Goal: Task Accomplishment & Management: Manage account settings

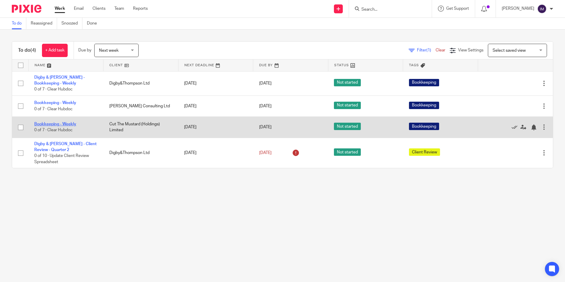
click at [66, 122] on link "Bookkeeping - Weekly" at bounding box center [55, 124] width 42 height 4
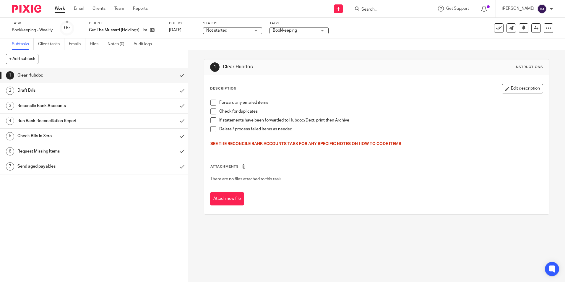
click at [211, 105] on span at bounding box center [213, 103] width 6 height 6
click at [212, 108] on li "Forward any emailed items" at bounding box center [376, 104] width 332 height 9
click at [212, 115] on li "Check for duplicates" at bounding box center [376, 112] width 332 height 9
click at [211, 112] on span at bounding box center [213, 111] width 6 height 6
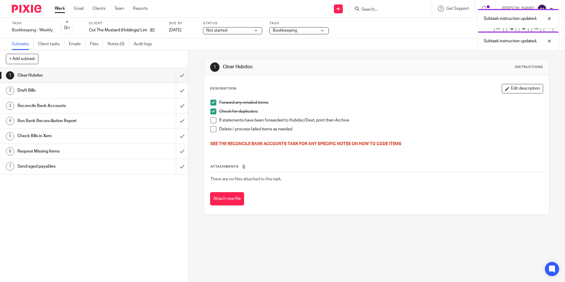
click at [211, 118] on span at bounding box center [213, 120] width 6 height 6
click at [211, 128] on span at bounding box center [213, 129] width 6 height 6
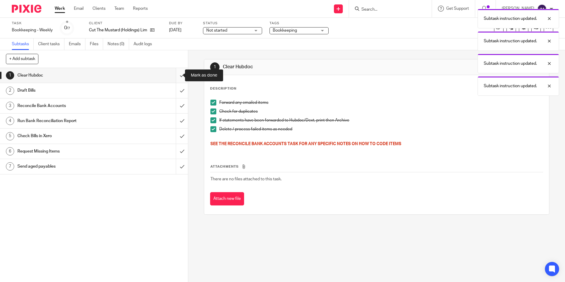
click at [175, 76] on input "submit" at bounding box center [94, 75] width 188 height 15
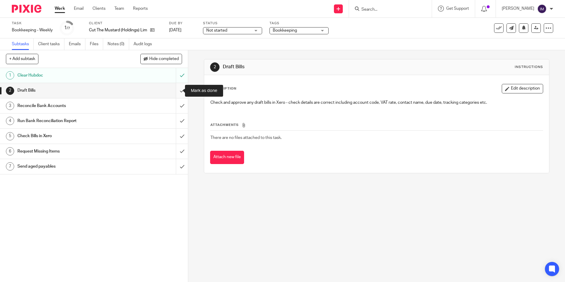
click at [180, 91] on input "submit" at bounding box center [94, 90] width 188 height 15
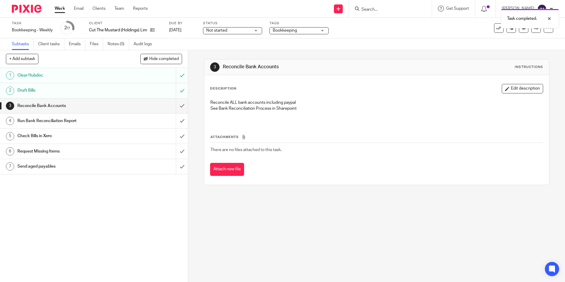
click at [113, 109] on h1 "Reconcile Bank Accounts" at bounding box center [68, 105] width 102 height 9
click at [177, 106] on input "submit" at bounding box center [94, 105] width 188 height 15
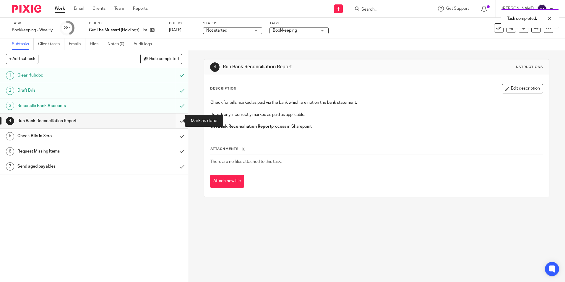
click at [177, 119] on input "submit" at bounding box center [94, 120] width 188 height 15
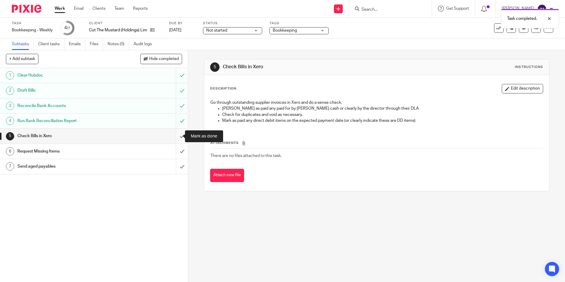
drag, startPoint x: 177, startPoint y: 135, endPoint x: 175, endPoint y: 134, distance: 3.0
click at [177, 134] on input "submit" at bounding box center [94, 135] width 188 height 15
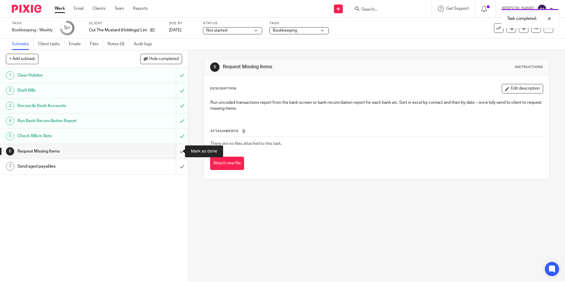
click at [175, 149] on input "submit" at bounding box center [94, 151] width 188 height 15
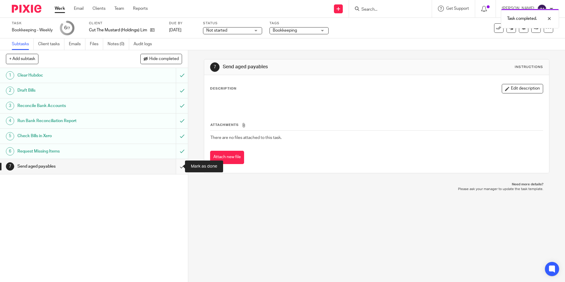
click at [177, 167] on input "submit" at bounding box center [94, 166] width 188 height 15
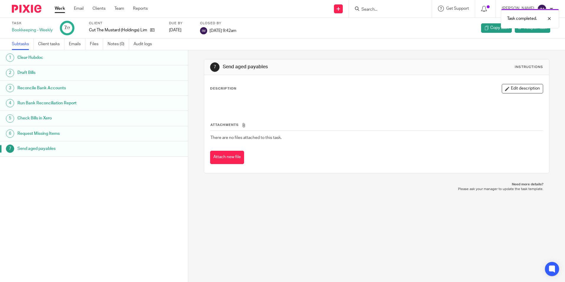
click at [58, 7] on link "Work" at bounding box center [60, 9] width 10 height 6
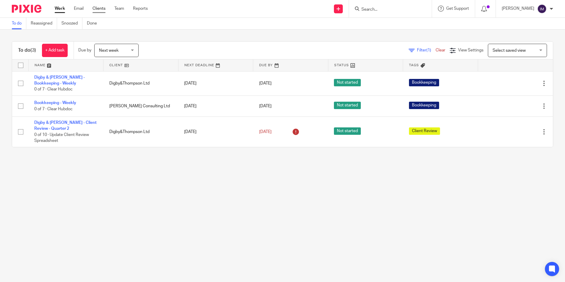
click at [101, 9] on link "Clients" at bounding box center [98, 9] width 13 height 6
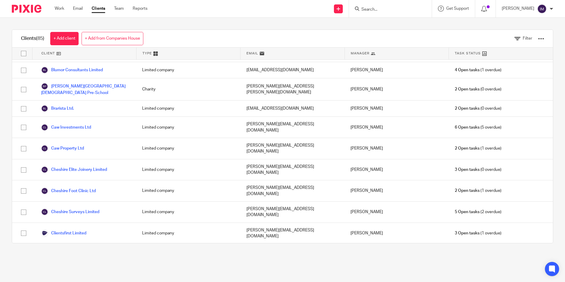
scroll to position [148, 0]
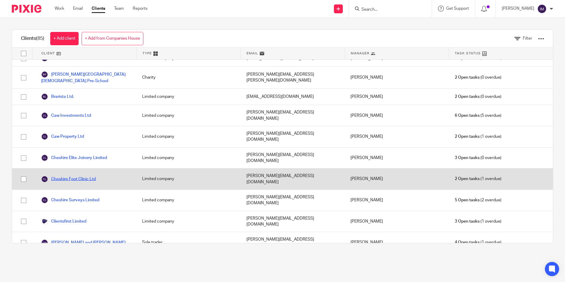
click at [84, 175] on link "Cheshire Foot Clinic Ltd" at bounding box center [68, 178] width 55 height 7
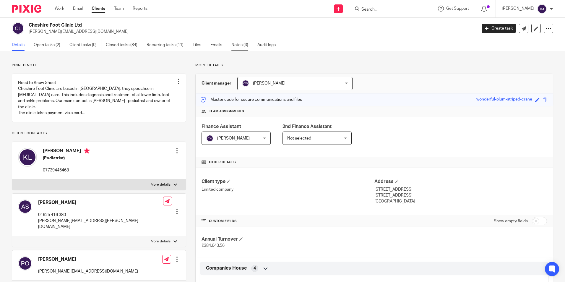
click at [235, 44] on link "Notes (3)" at bounding box center [242, 45] width 22 height 12
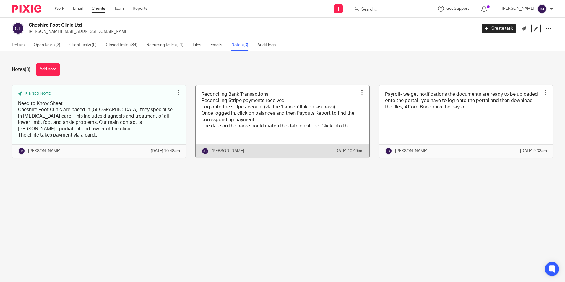
click at [240, 124] on link at bounding box center [283, 121] width 174 height 72
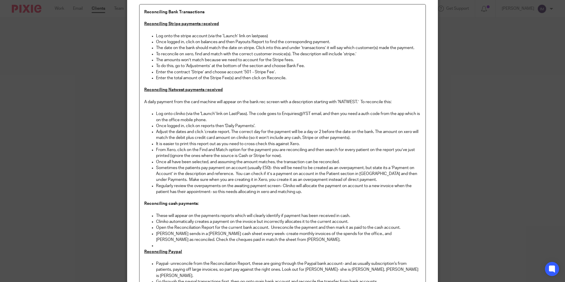
scroll to position [30, 0]
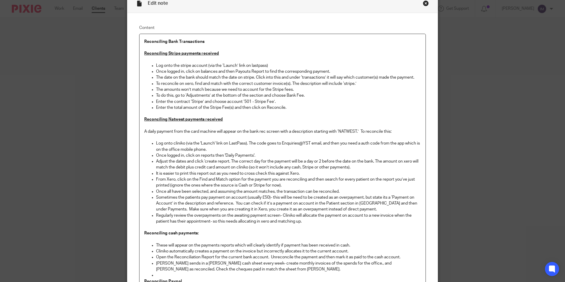
click at [423, 1] on div "Close this dialog window" at bounding box center [426, 3] width 6 height 6
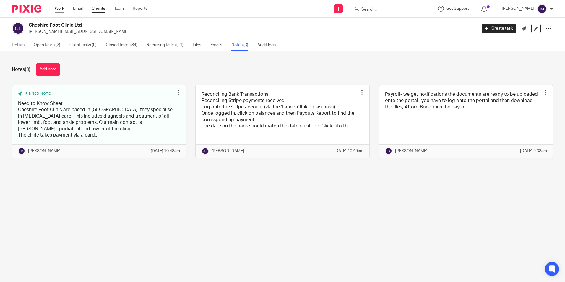
click at [64, 8] on link "Work" at bounding box center [59, 9] width 9 height 6
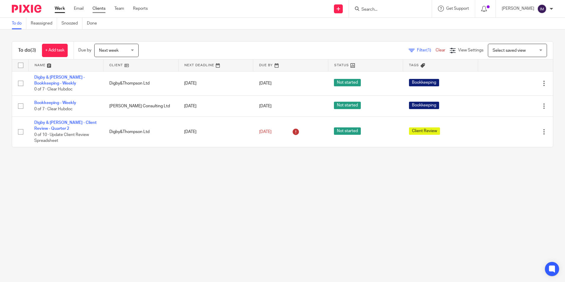
click at [101, 10] on link "Clients" at bounding box center [98, 9] width 13 height 6
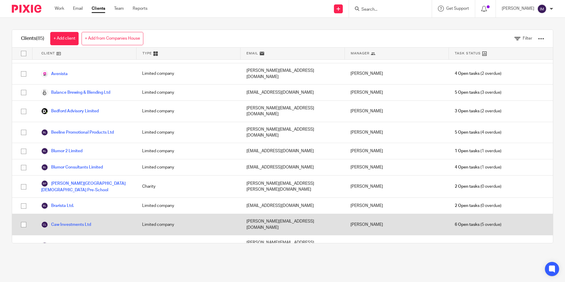
scroll to position [30, 0]
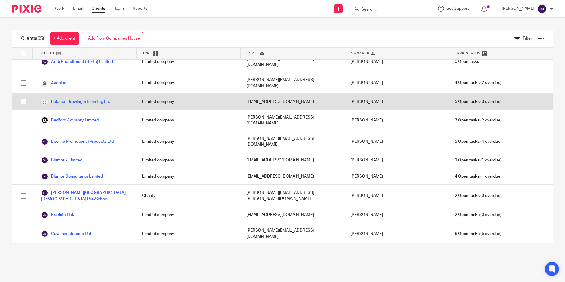
click at [93, 98] on link "Balance Brewing & Blending Ltd" at bounding box center [75, 101] width 69 height 7
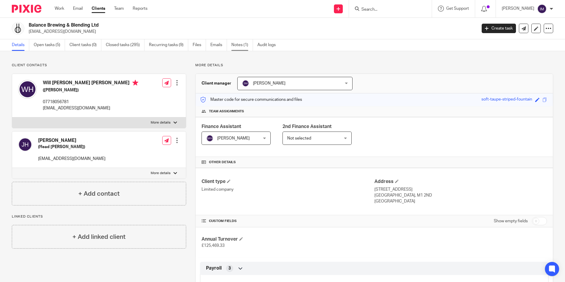
click at [242, 42] on link "Notes (1)" at bounding box center [242, 45] width 22 height 12
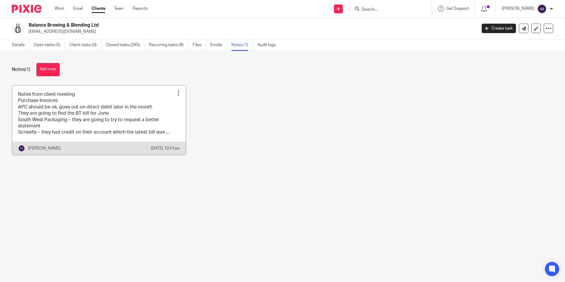
click at [66, 123] on link at bounding box center [99, 119] width 174 height 69
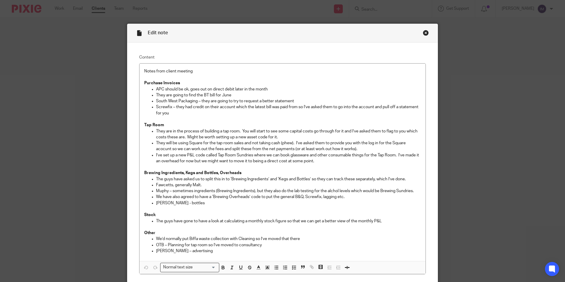
click at [423, 33] on div "Close this dialog window" at bounding box center [426, 33] width 6 height 6
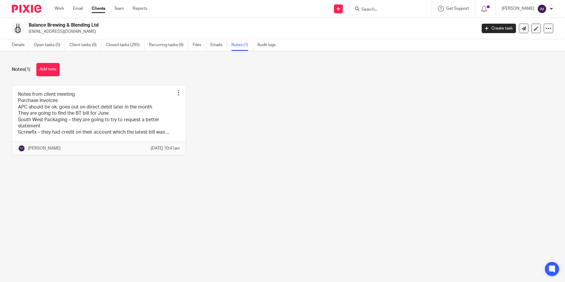
click at [51, 7] on div "Work Email Clients Team Reports Work Email Clients Team Reports Settings" at bounding box center [102, 8] width 107 height 17
click at [55, 9] on link "Work" at bounding box center [59, 9] width 9 height 6
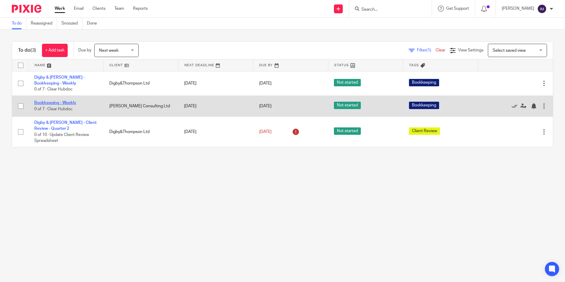
click at [72, 101] on link "Bookkeeping - Weekly" at bounding box center [55, 103] width 42 height 4
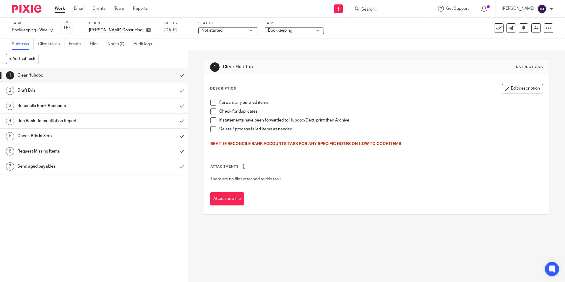
click at [210, 103] on span at bounding box center [213, 103] width 6 height 6
click at [212, 110] on span at bounding box center [213, 111] width 6 height 6
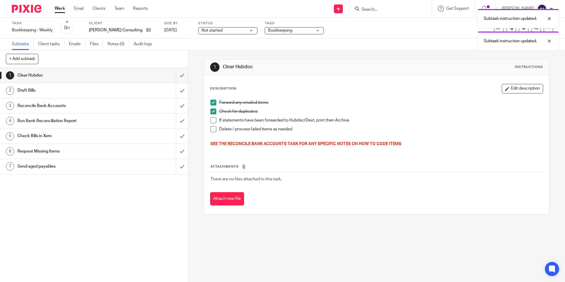
click at [213, 118] on span at bounding box center [213, 120] width 6 height 6
click at [212, 128] on span at bounding box center [213, 129] width 6 height 6
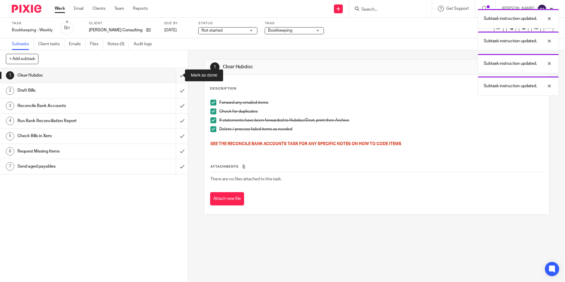
click at [175, 78] on input "submit" at bounding box center [94, 75] width 188 height 15
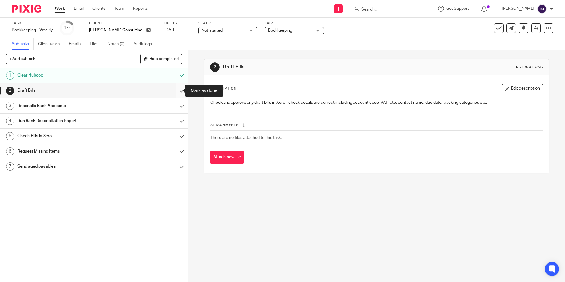
click at [175, 90] on input "submit" at bounding box center [94, 90] width 188 height 15
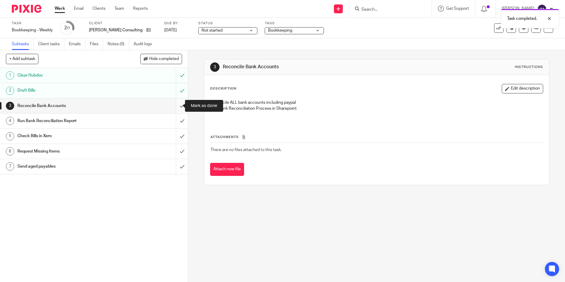
click at [176, 104] on input "submit" at bounding box center [94, 105] width 188 height 15
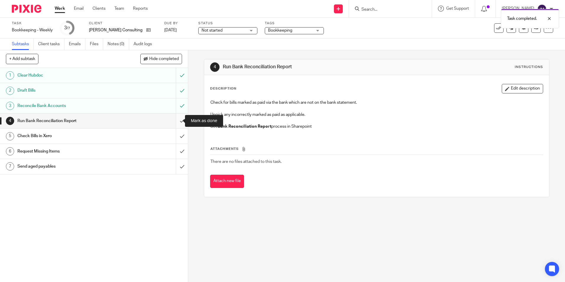
click at [179, 120] on input "submit" at bounding box center [94, 120] width 188 height 15
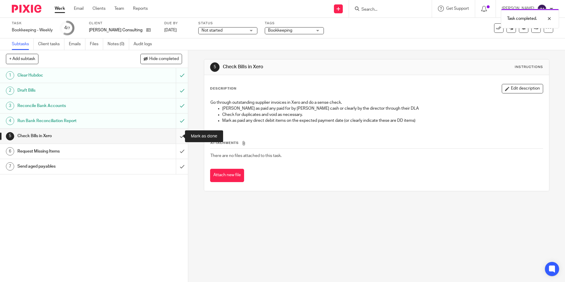
click at [174, 136] on input "submit" at bounding box center [94, 135] width 188 height 15
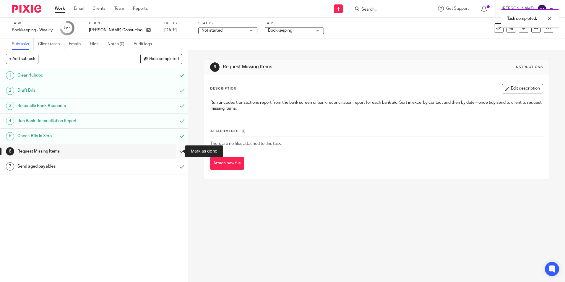
click at [178, 149] on input "submit" at bounding box center [94, 151] width 188 height 15
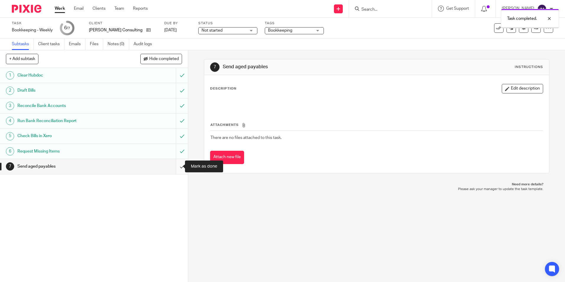
click at [175, 165] on input "submit" at bounding box center [94, 166] width 188 height 15
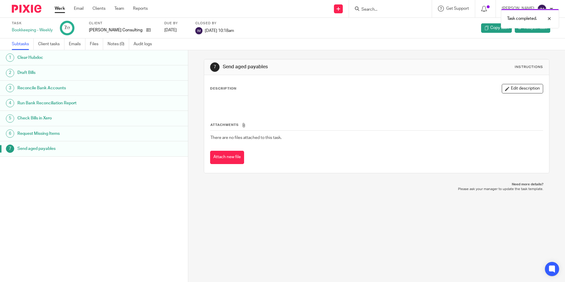
click at [60, 8] on link "Work" at bounding box center [60, 9] width 10 height 6
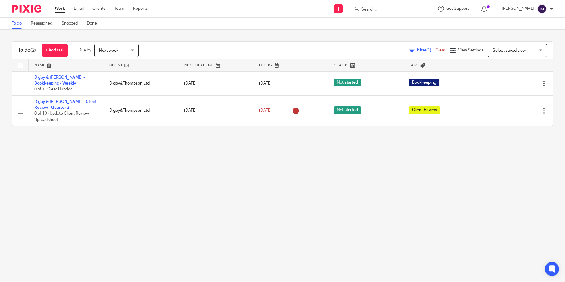
click at [395, 13] on div at bounding box center [390, 8] width 83 height 17
click at [391, 9] on input "Search" at bounding box center [387, 9] width 53 height 5
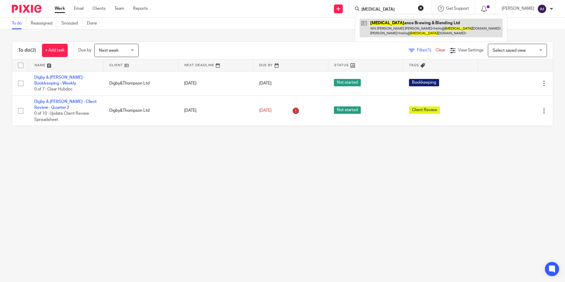
type input "bal"
click at [384, 30] on link at bounding box center [430, 28] width 143 height 18
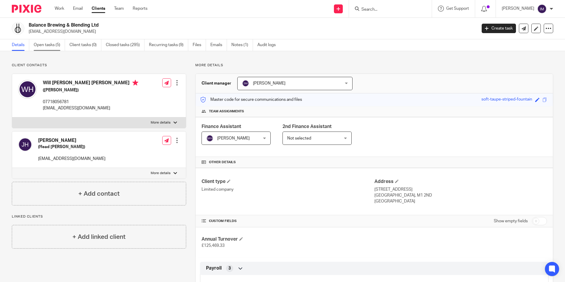
click at [49, 47] on link "Open tasks (5)" at bounding box center [49, 45] width 31 height 12
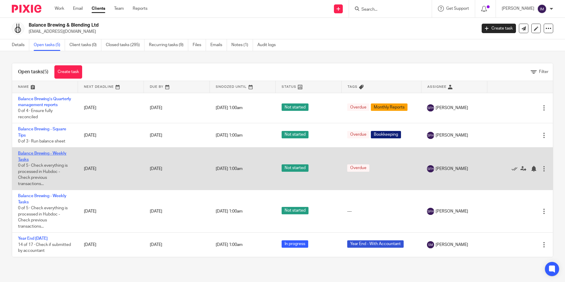
click at [40, 160] on link "Balance Brewing - Weekly Tasks" at bounding box center [42, 156] width 48 height 10
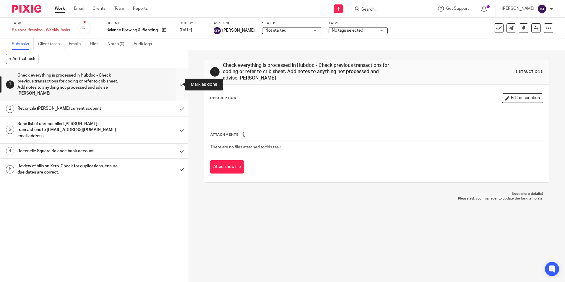
click at [174, 85] on input "submit" at bounding box center [94, 84] width 188 height 33
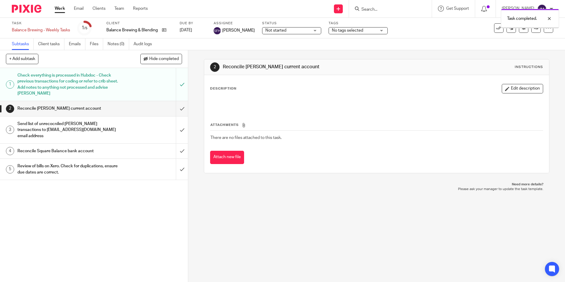
click at [107, 109] on h1 "Reconcile [PERSON_NAME] current account" at bounding box center [68, 108] width 102 height 9
click at [177, 109] on input "submit" at bounding box center [94, 108] width 188 height 15
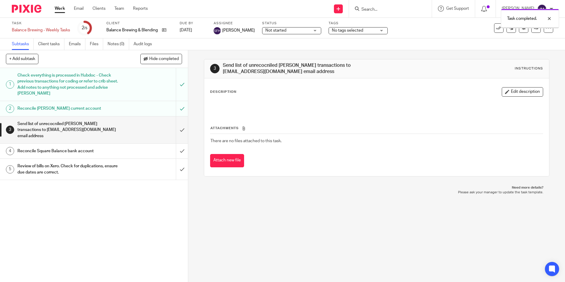
click at [133, 130] on div "Send list of unrecocniled Starling transactions to hello@balancebrewing.co emai…" at bounding box center [93, 129] width 153 height 21
click at [178, 126] on input "submit" at bounding box center [94, 129] width 188 height 27
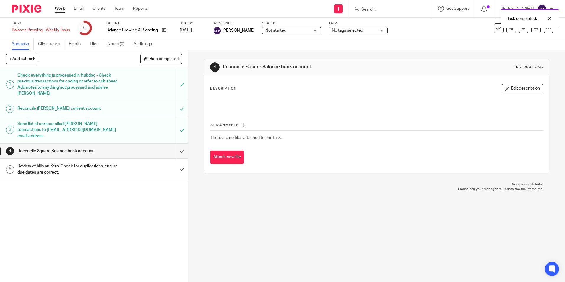
click at [125, 146] on div "Reconcile Square Balance bank account" at bounding box center [93, 150] width 153 height 9
click at [174, 146] on input "submit" at bounding box center [94, 151] width 188 height 15
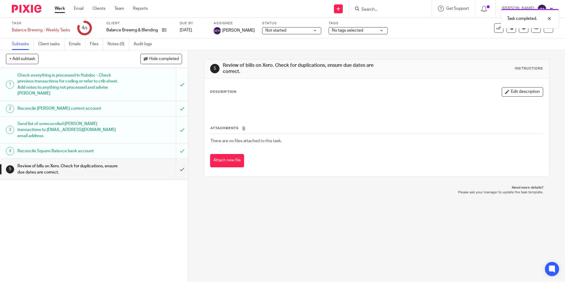
click at [130, 165] on div "Review of bills on Xero. Check for duplications, ensure due dates are correct." at bounding box center [93, 169] width 153 height 15
click at [173, 159] on input "submit" at bounding box center [94, 169] width 188 height 21
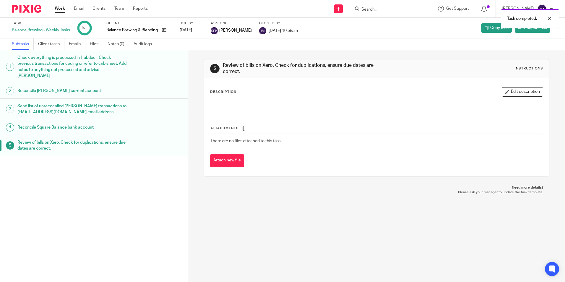
click at [32, 30] on div "Balance Brewing - Weekly Tasks" at bounding box center [41, 30] width 58 height 6
click at [21, 29] on div "Balance Brewing - Weekly Tasks" at bounding box center [41, 30] width 58 height 6
click at [15, 21] on label "Task" at bounding box center [41, 23] width 58 height 5
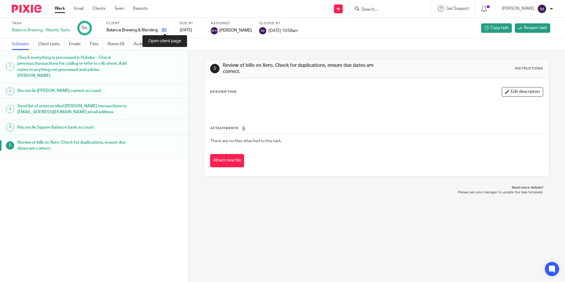
click at [165, 30] on icon at bounding box center [164, 30] width 4 height 4
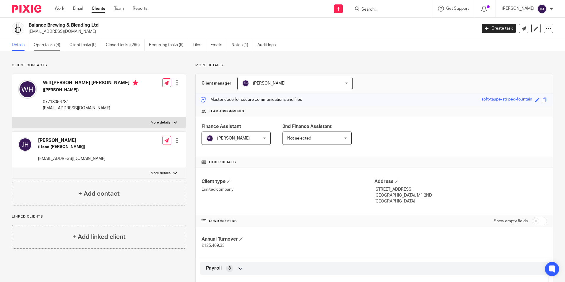
click at [50, 46] on link "Open tasks (4)" at bounding box center [49, 45] width 31 height 12
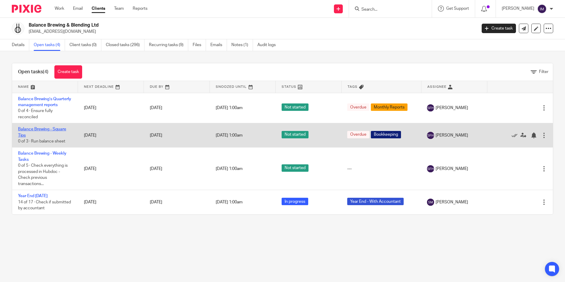
click at [46, 136] on link "Balance Brewing - Square Tips" at bounding box center [42, 132] width 48 height 10
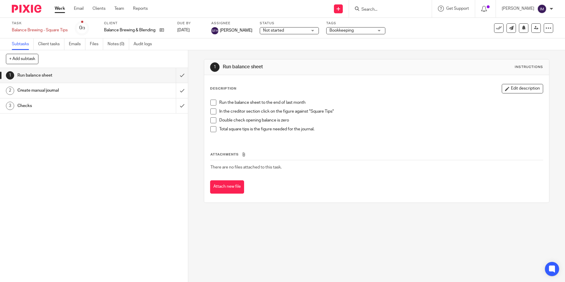
click at [92, 9] on ul "Work Email Clients Team Reports" at bounding box center [106, 9] width 102 height 6
click at [96, 9] on link "Clients" at bounding box center [98, 9] width 13 height 6
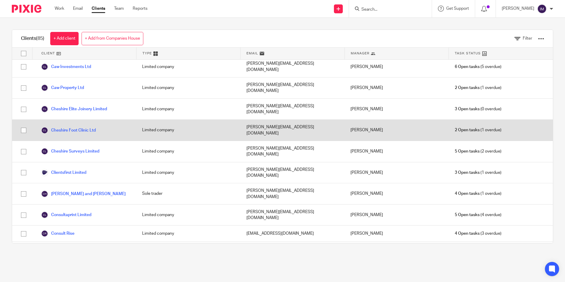
scroll to position [207, 0]
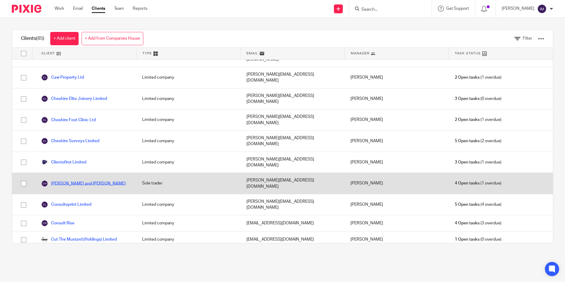
click at [90, 180] on link "[PERSON_NAME] and [PERSON_NAME]" at bounding box center [83, 183] width 84 height 7
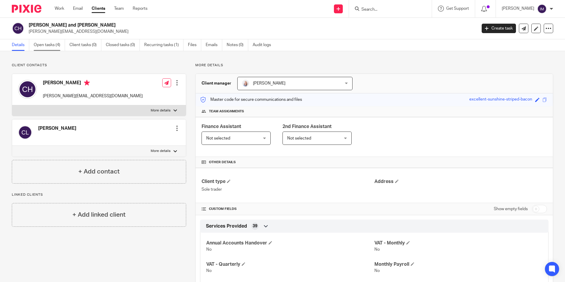
click at [48, 46] on link "Open tasks (4)" at bounding box center [49, 45] width 31 height 12
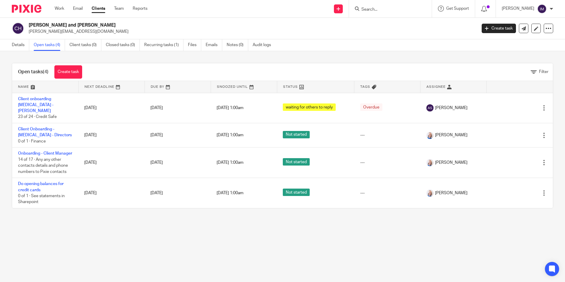
click at [100, 10] on link "Clients" at bounding box center [99, 9] width 14 height 6
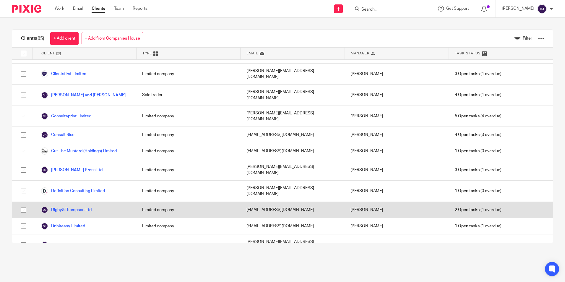
scroll to position [295, 0]
click at [82, 206] on link "Digby&Thompson Ltd" at bounding box center [66, 209] width 50 height 7
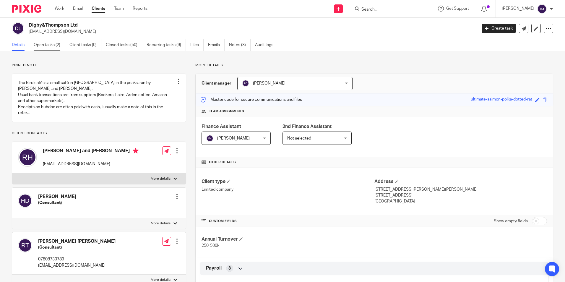
click at [47, 45] on link "Open tasks (2)" at bounding box center [49, 45] width 31 height 12
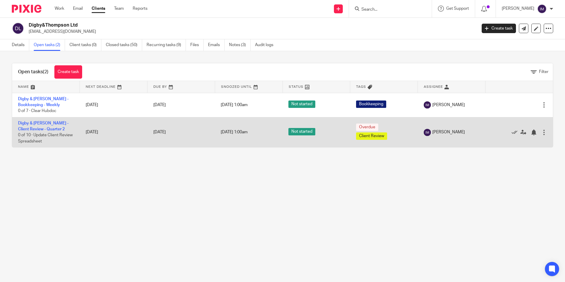
click at [44, 126] on td "Digby & Thompson - Client Review - Quarter 2 0 of 10 · Update Client Review Spr…" at bounding box center [46, 132] width 68 height 30
click at [44, 123] on link "Digby & Thompson - Client Review - Quarter 2" at bounding box center [43, 126] width 50 height 10
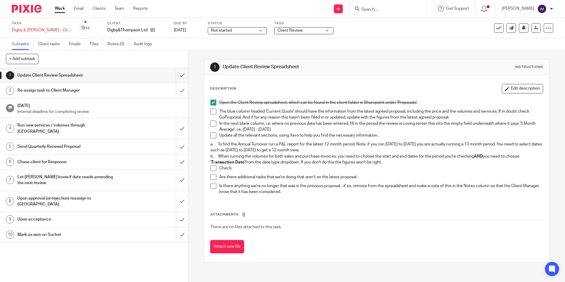
click at [212, 111] on span at bounding box center [213, 111] width 6 height 6
click at [213, 125] on span at bounding box center [213, 123] width 6 height 6
click at [214, 133] on span at bounding box center [213, 135] width 6 height 6
click at [61, 8] on link "Work" at bounding box center [60, 9] width 10 height 6
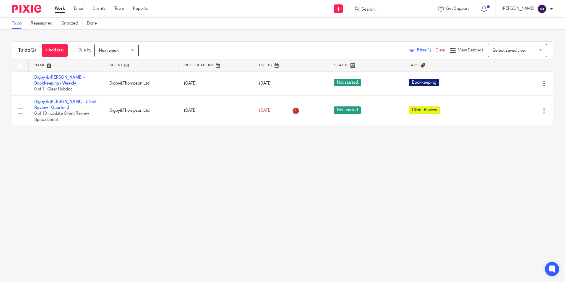
click at [100, 12] on div "Work Email Clients Team Reports Work Email Clients Team Reports Settings" at bounding box center [103, 8] width 108 height 17
click at [99, 8] on link "Clients" at bounding box center [98, 9] width 13 height 6
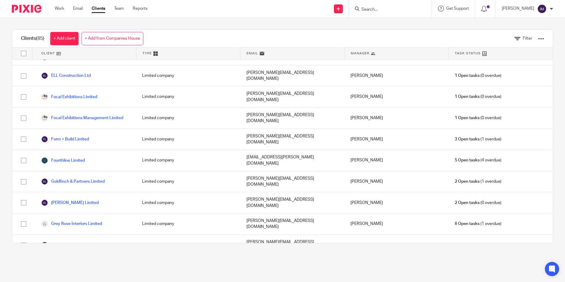
scroll to position [473, 0]
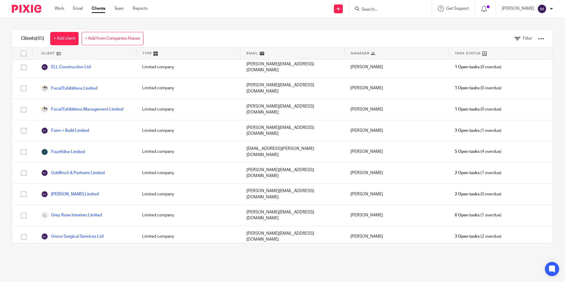
click at [59, 275] on link "HR Dept" at bounding box center [54, 278] width 26 height 7
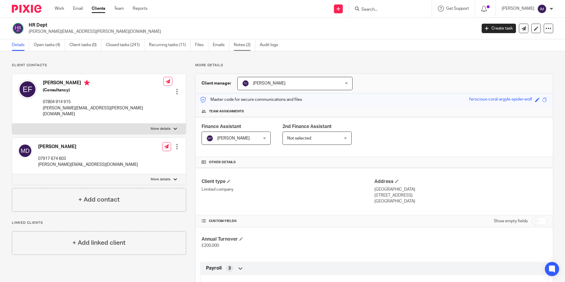
click at [243, 44] on link "Notes (2)" at bounding box center [245, 45] width 22 height 12
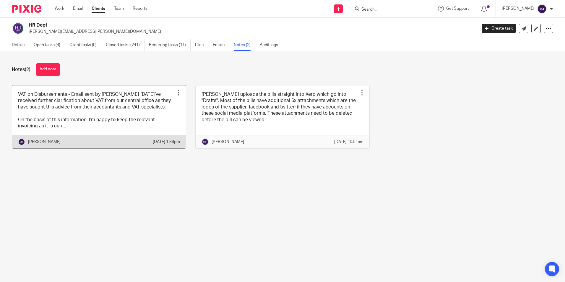
click at [92, 123] on link at bounding box center [99, 116] width 174 height 63
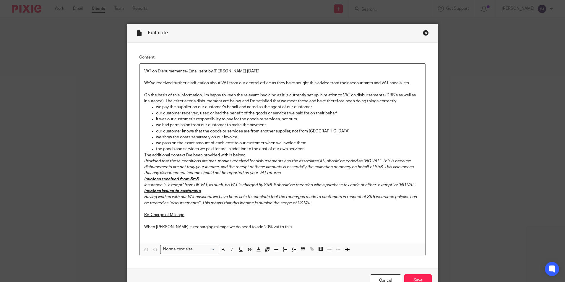
click at [423, 31] on div "Close this dialog window" at bounding box center [426, 33] width 6 height 6
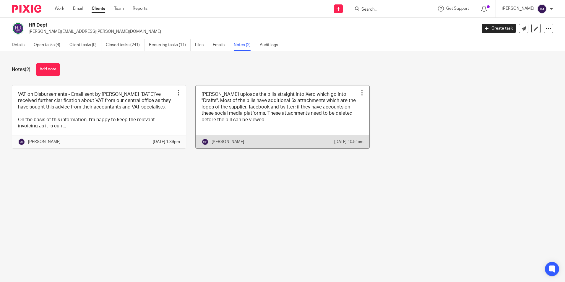
click at [246, 112] on link at bounding box center [283, 116] width 174 height 63
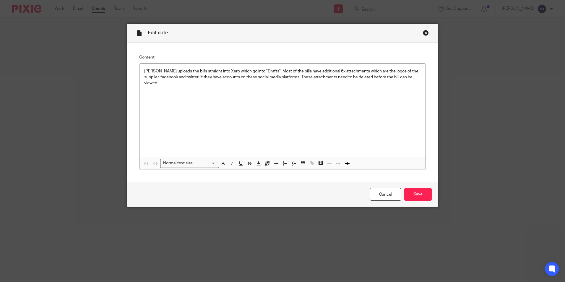
click at [423, 34] on div "Close this dialog window" at bounding box center [426, 33] width 6 height 6
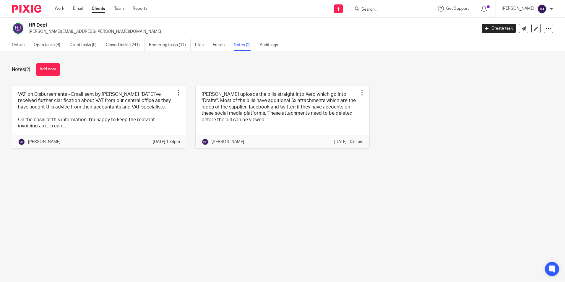
click at [100, 10] on link "Clients" at bounding box center [99, 9] width 14 height 6
